Goal: Transaction & Acquisition: Purchase product/service

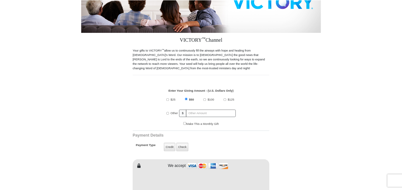
scroll to position [126, 0]
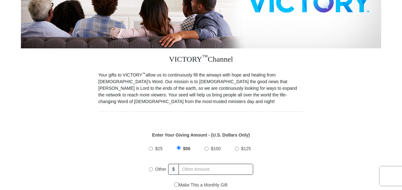
drag, startPoint x: 602, startPoint y: 0, endPoint x: 317, endPoint y: 114, distance: 307.0
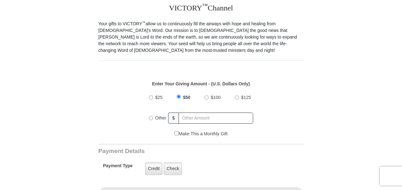
scroll to position [190, 0]
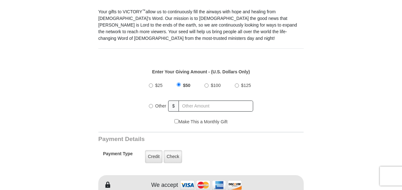
click at [151, 104] on input "Other" at bounding box center [151, 106] width 4 height 4
radio input "true"
click at [207, 100] on input "text" at bounding box center [216, 105] width 74 height 11
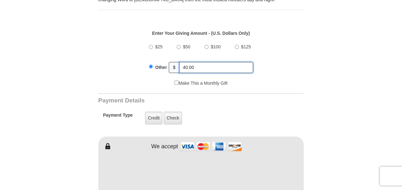
scroll to position [232, 0]
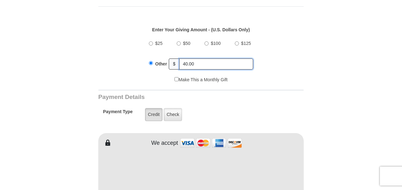
type input "40.00"
click at [154, 108] on label "Credit" at bounding box center [153, 114] width 17 height 13
click at [0, 0] on input "Credit" at bounding box center [0, 0] width 0 height 0
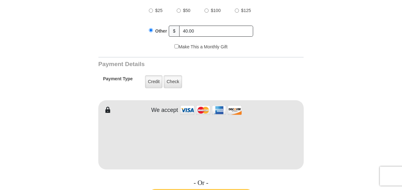
scroll to position [274, 0]
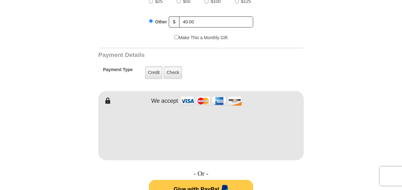
click at [54, 125] on form "VICTORY Channel Online Giving VICTORY Channel is a worldwide, on-air television…" at bounding box center [201, 125] width 360 height 755
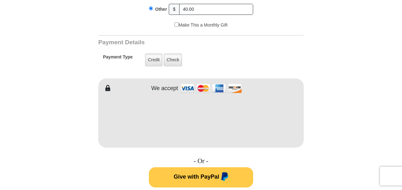
scroll to position [295, 0]
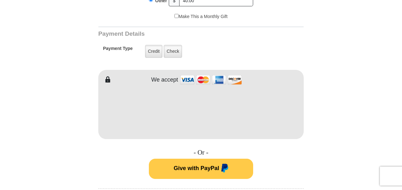
click at [194, 165] on span "Give with PayPal" at bounding box center [195, 168] width 45 height 6
